Goal: Check status: Check status

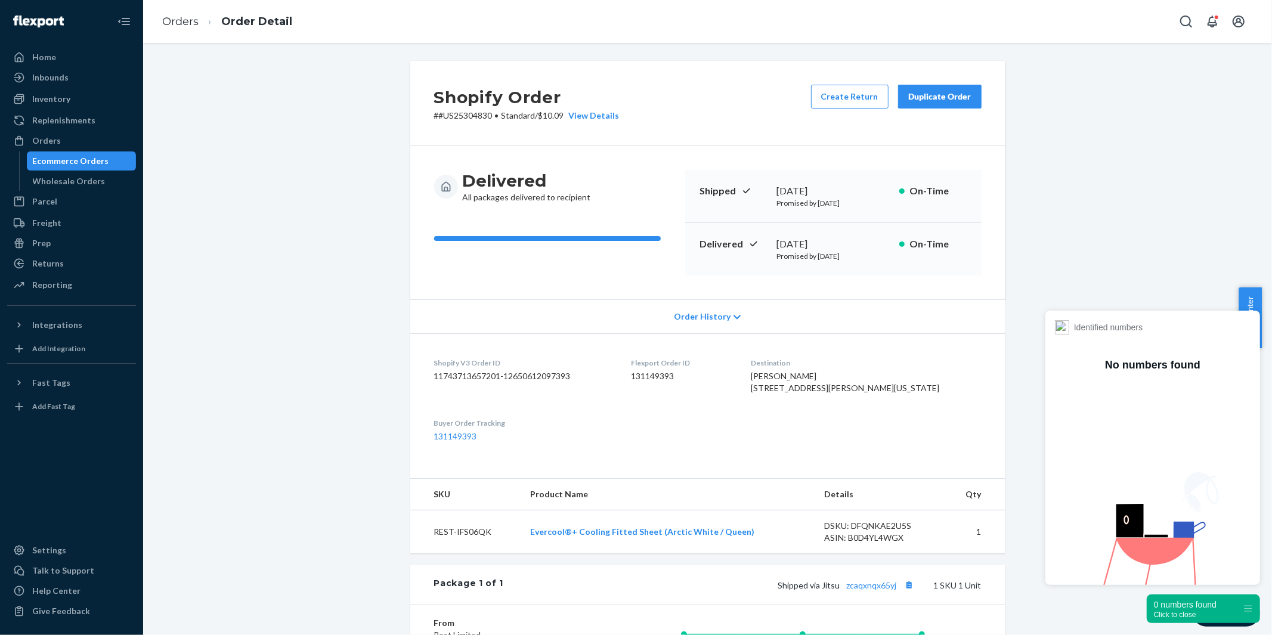
drag, startPoint x: 75, startPoint y: 162, endPoint x: 120, endPoint y: 163, distance: 45.4
click at [75, 162] on div "Ecommerce Orders" at bounding box center [71, 161] width 76 height 12
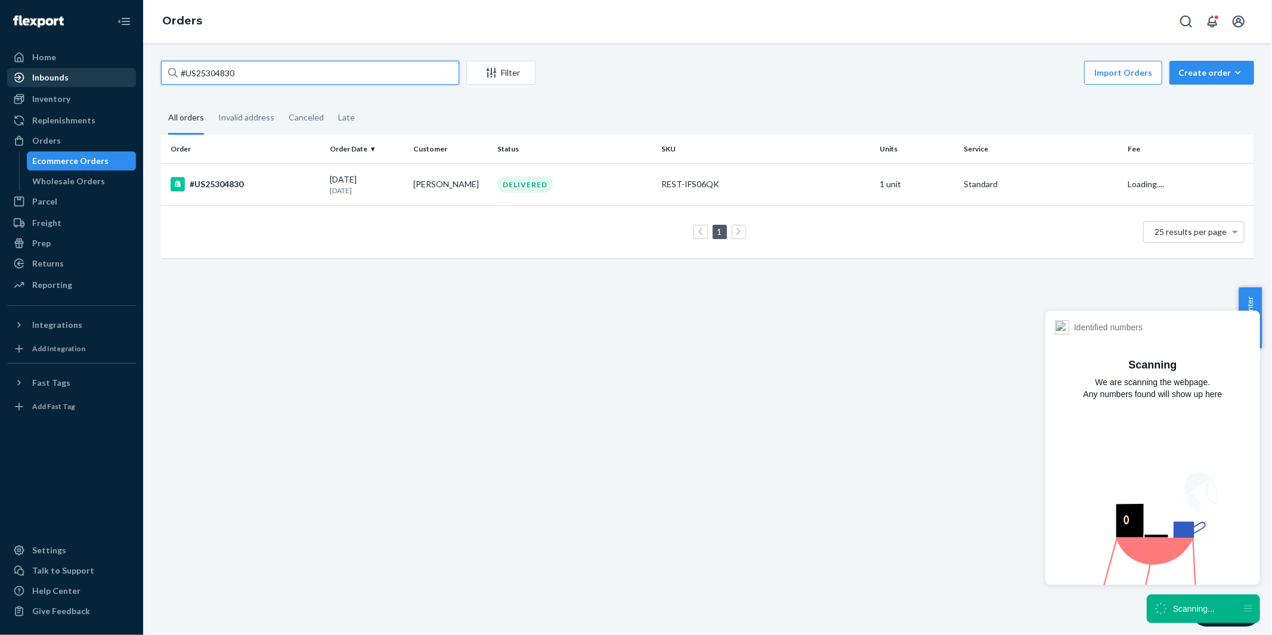
drag, startPoint x: 290, startPoint y: 69, endPoint x: 81, endPoint y: 72, distance: 210.0
click at [81, 70] on div "Home Inbounds Shipping Plans Problems Inventory Products Replenishments Orders …" at bounding box center [636, 317] width 1272 height 635
paste input "[EMAIL_ADDRESS][DOMAIN_NAME]"
type input "[EMAIL_ADDRESS][DOMAIN_NAME]"
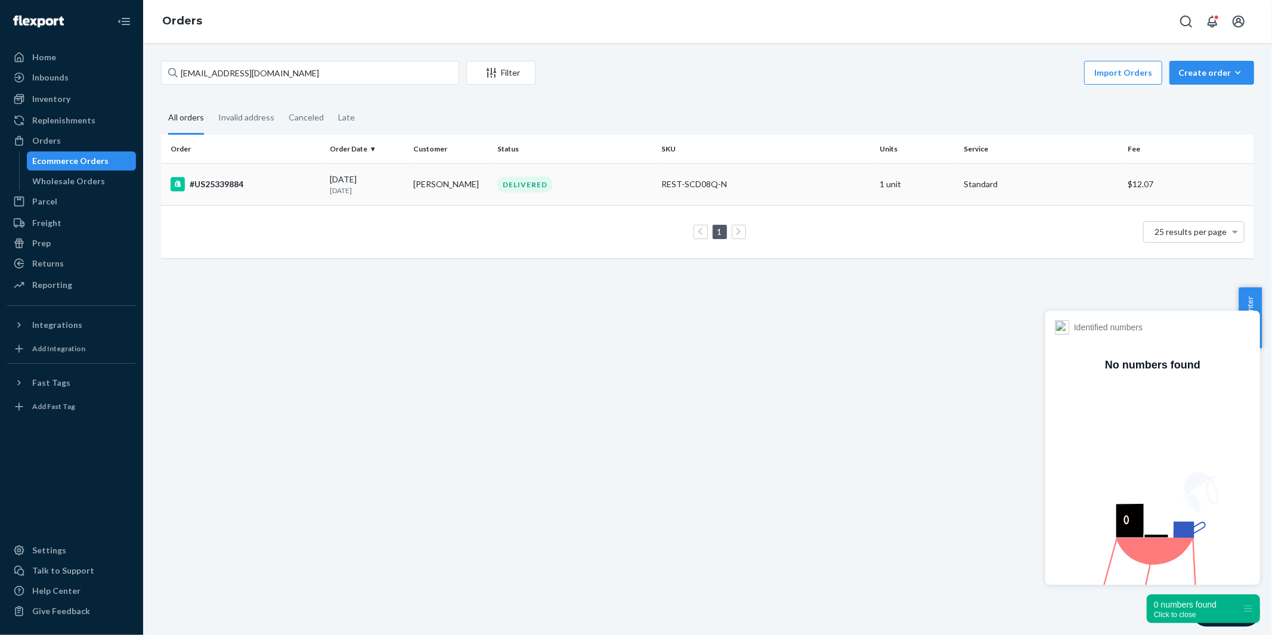
click at [224, 182] on div "#US25339884" at bounding box center [246, 184] width 150 height 14
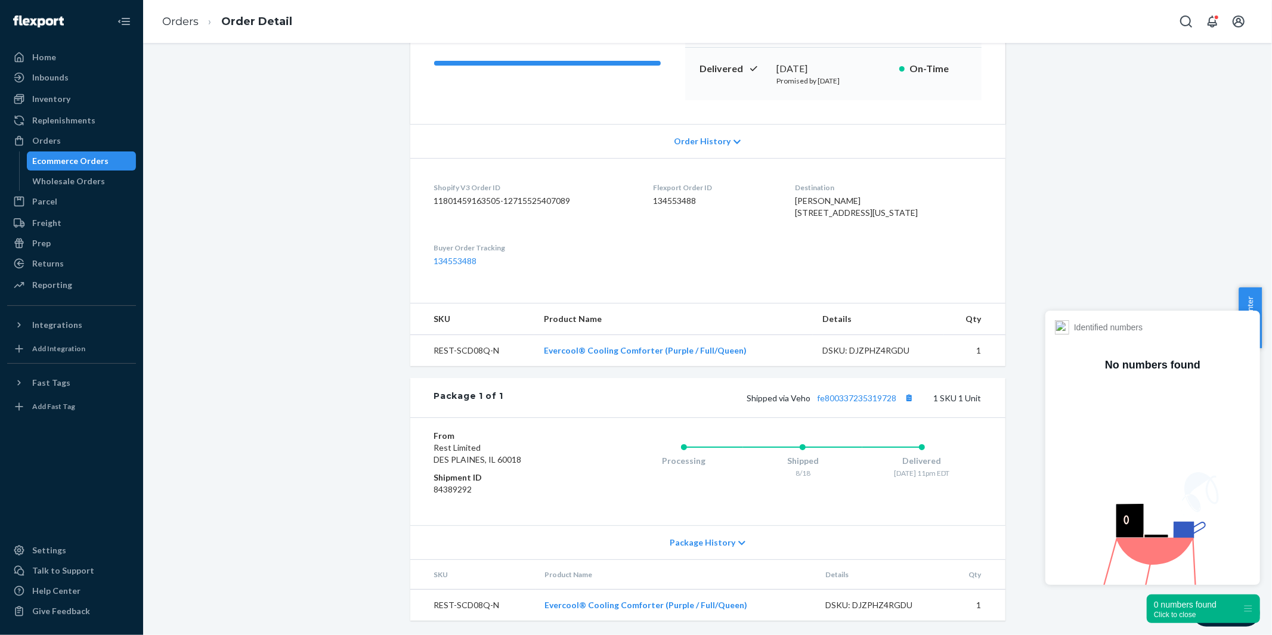
scroll to position [211, 0]
click at [861, 401] on link "fe800337235319728" at bounding box center [857, 398] width 79 height 10
